Goal: Information Seeking & Learning: Learn about a topic

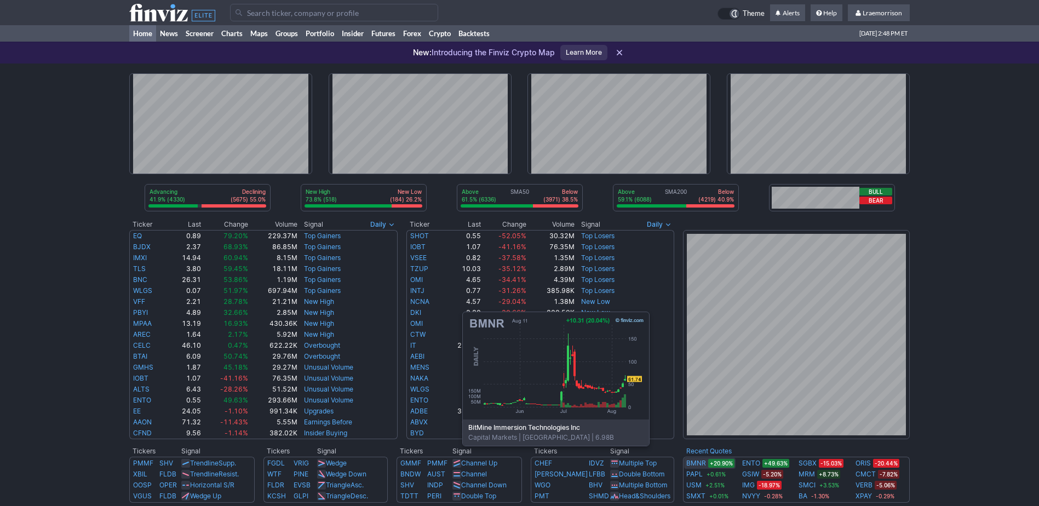
click at [697, 462] on link "BMNR" at bounding box center [696, 463] width 20 height 11
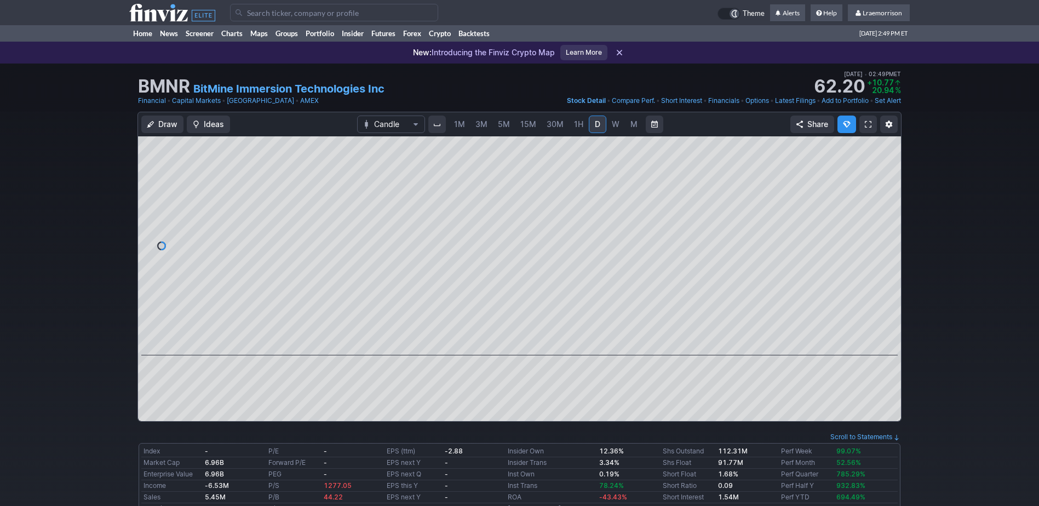
click at [266, 14] on input "Search" at bounding box center [334, 13] width 208 height 18
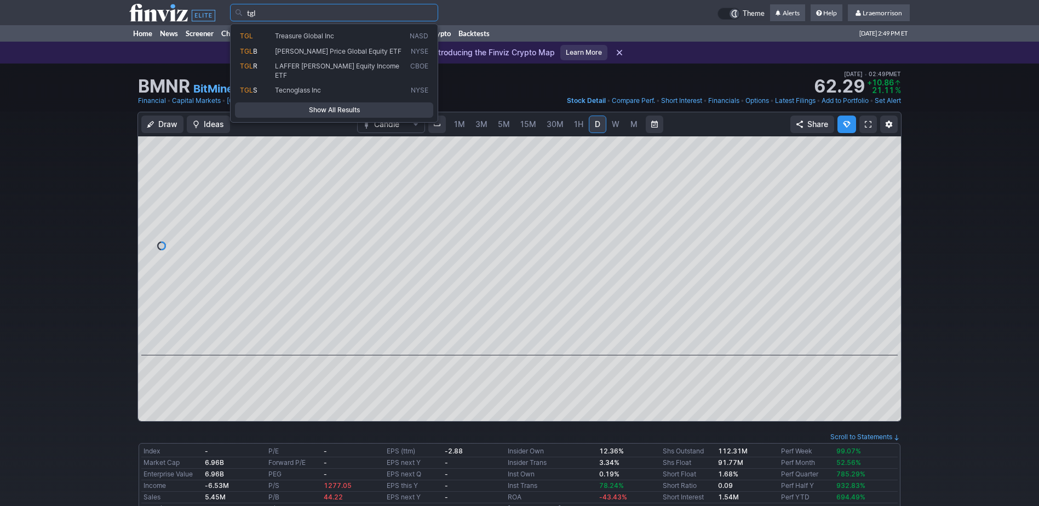
type input "tgl"
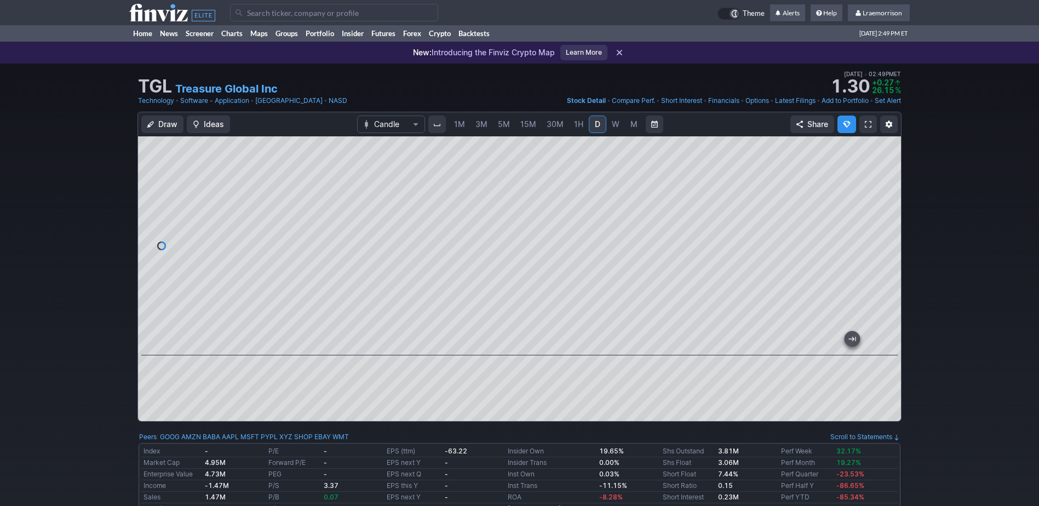
click at [460, 120] on span "1M" at bounding box center [459, 123] width 11 height 9
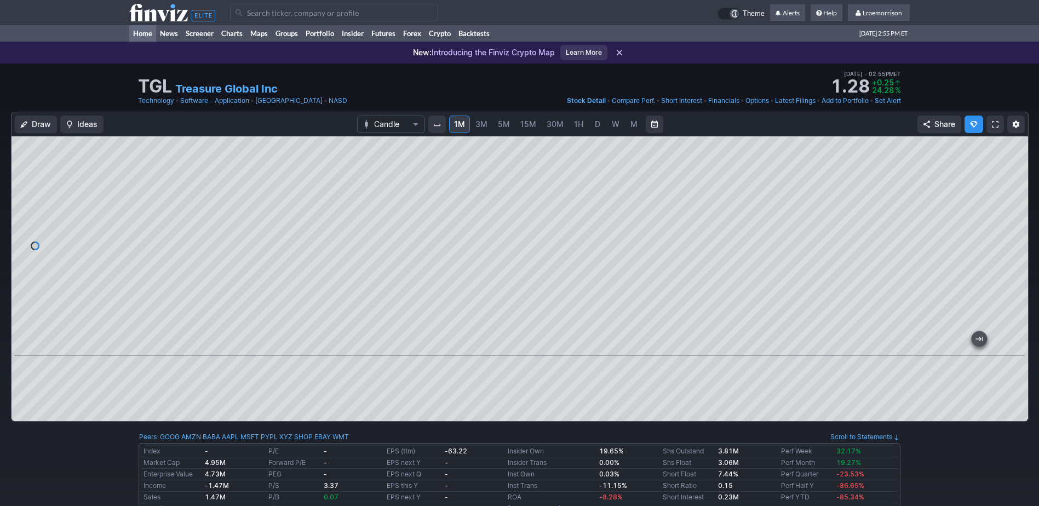
click at [147, 33] on link "Home" at bounding box center [142, 33] width 27 height 16
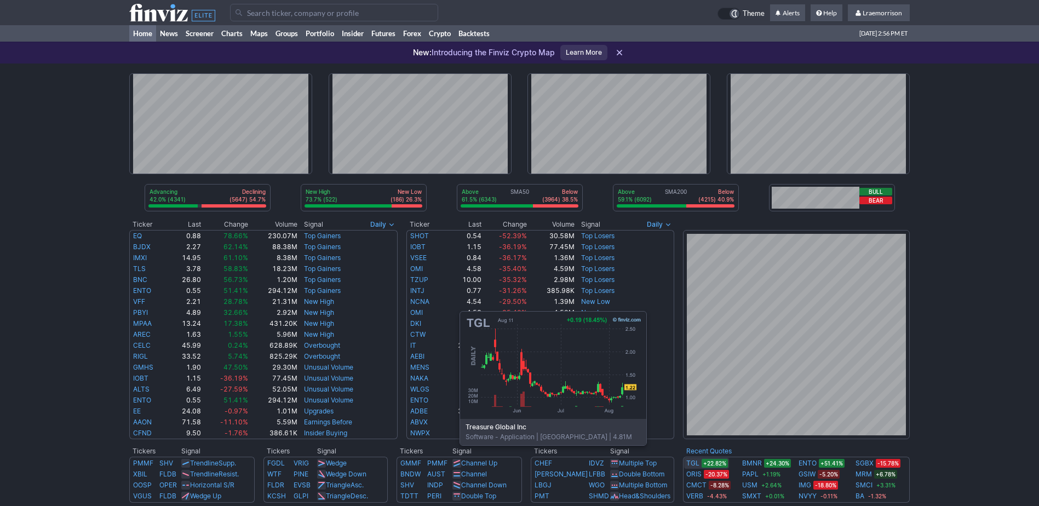
click at [694, 462] on link "TGL" at bounding box center [692, 463] width 13 height 11
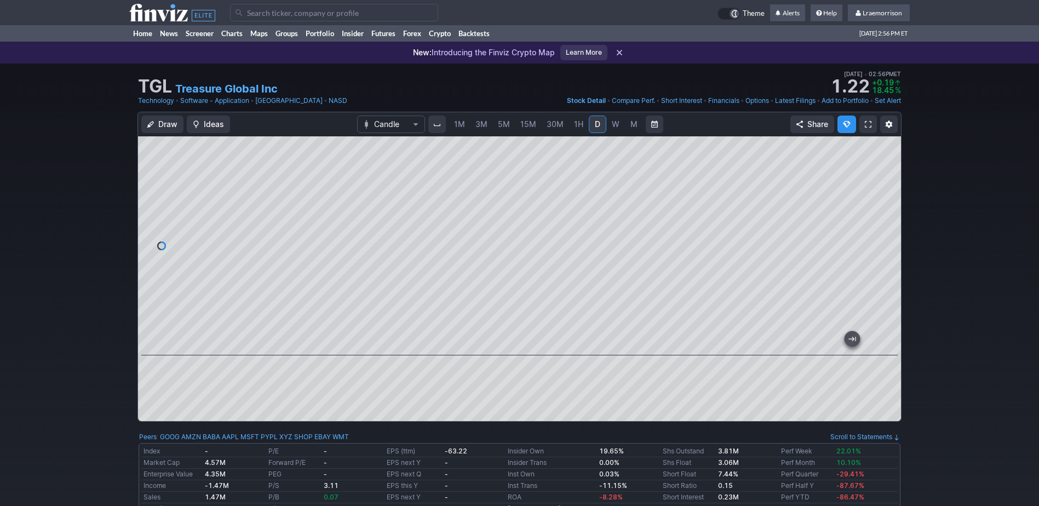
click at [575, 356] on div at bounding box center [519, 278] width 763 height 285
click at [459, 127] on span "1M" at bounding box center [459, 123] width 11 height 9
